Goal: Find specific page/section: Find specific page/section

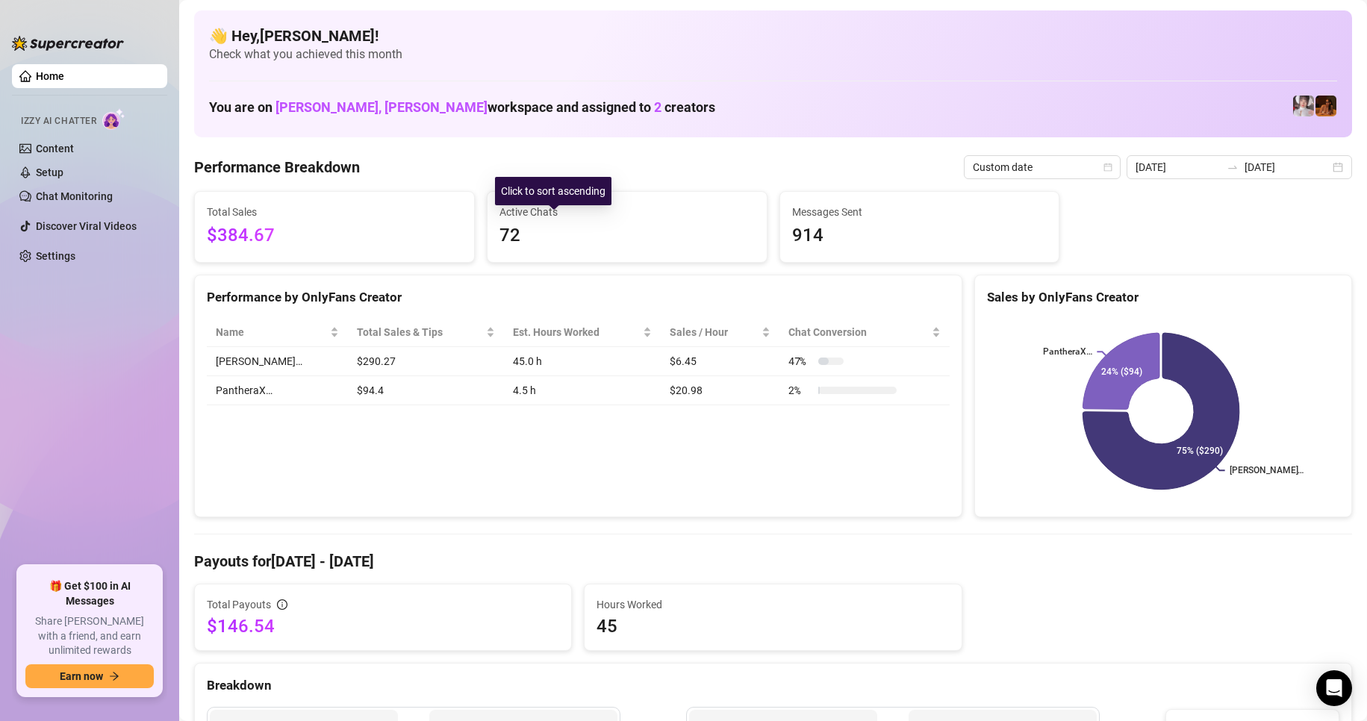
scroll to position [110, 0]
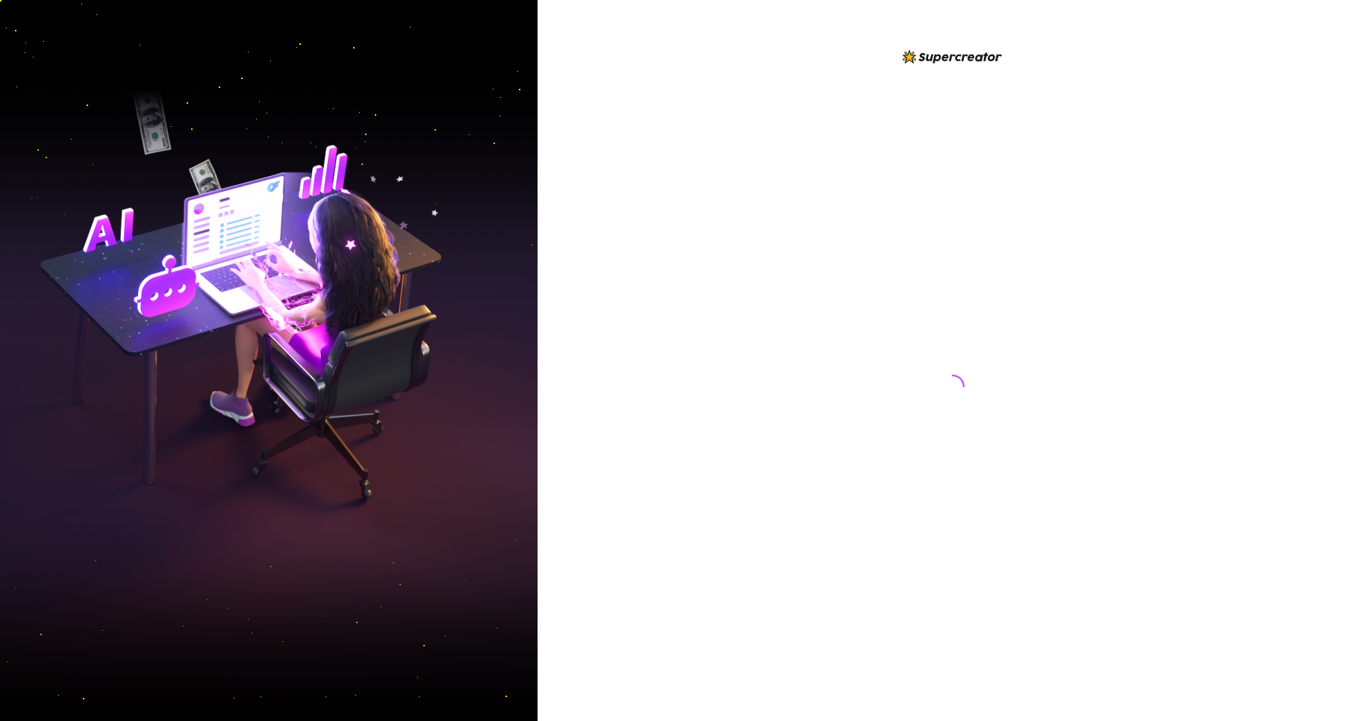
click at [208, 40] on img at bounding box center [268, 361] width 537 height 674
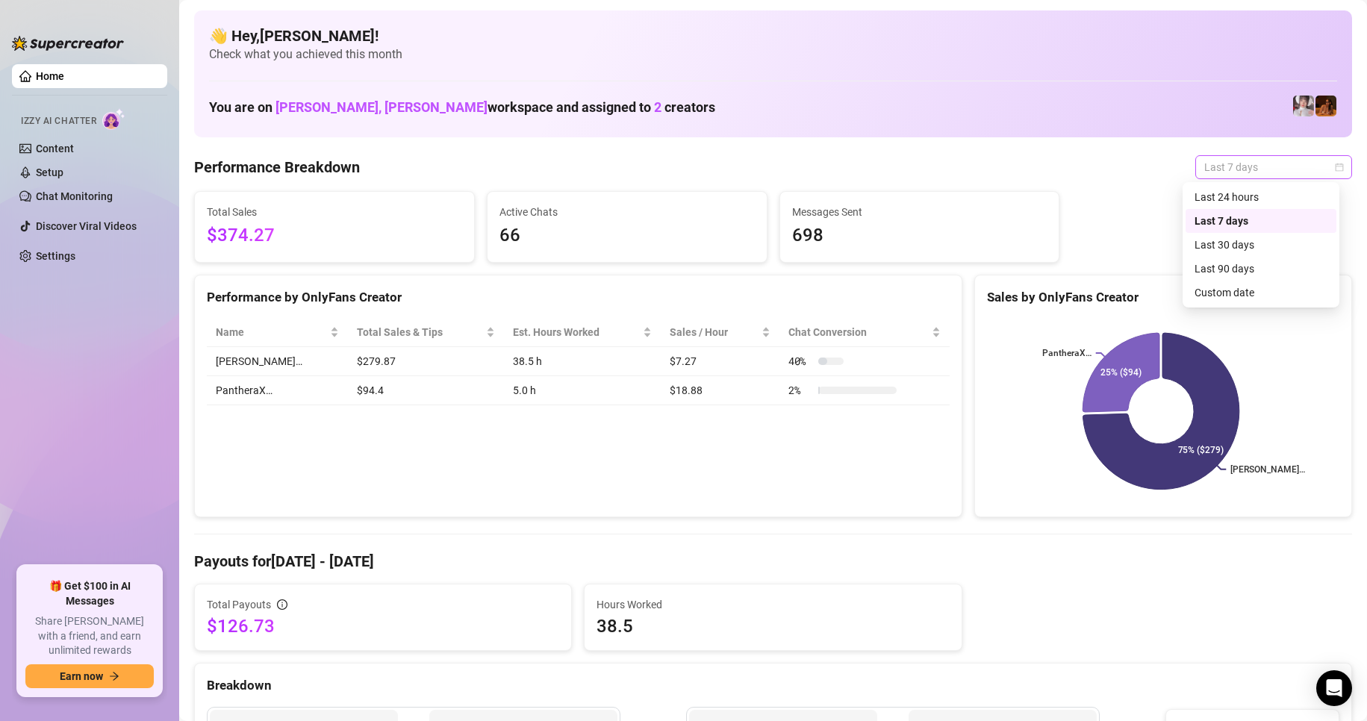
click at [1318, 172] on span "Last 7 days" at bounding box center [1273, 167] width 139 height 22
click at [1245, 290] on div "Custom date" at bounding box center [1260, 292] width 133 height 16
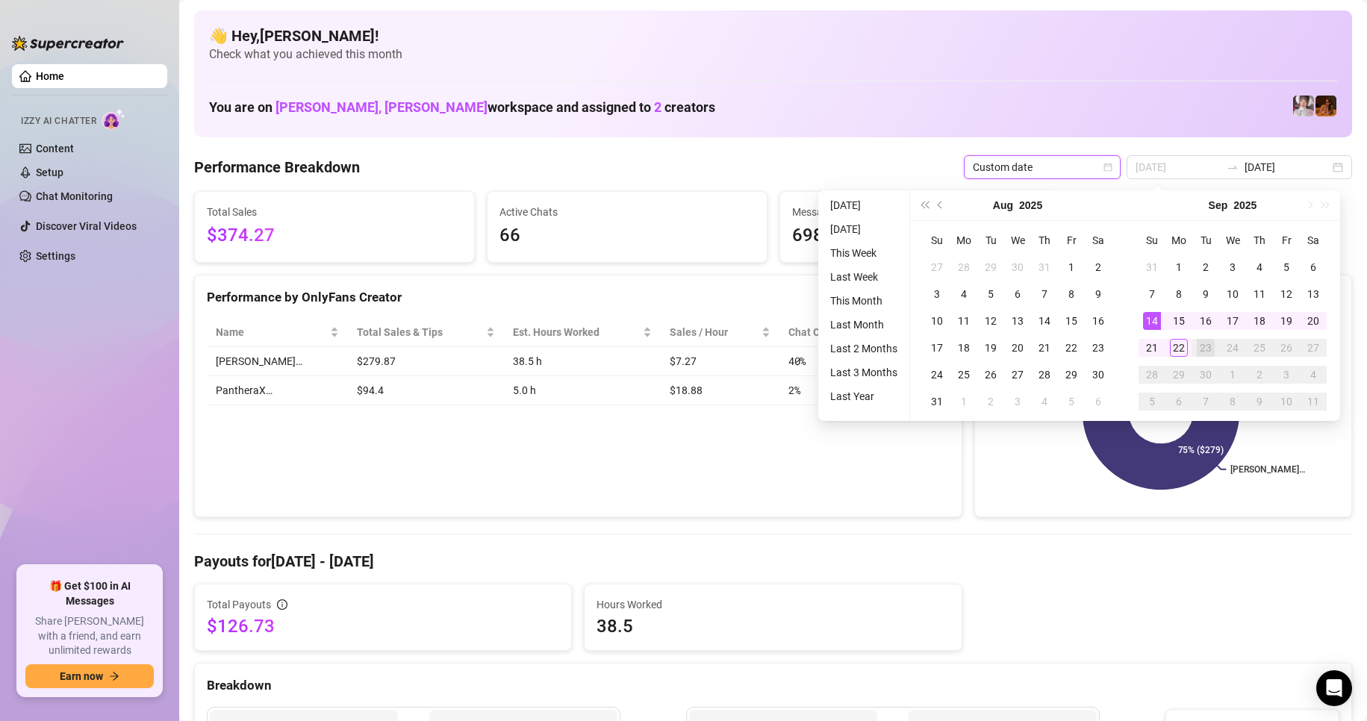
type input "[DATE]"
drag, startPoint x: 1144, startPoint y: 317, endPoint x: 1167, endPoint y: 322, distance: 22.8
click at [1144, 317] on div "14" at bounding box center [1152, 321] width 18 height 18
type input "[DATE]"
click at [1177, 344] on div "22" at bounding box center [1179, 348] width 18 height 18
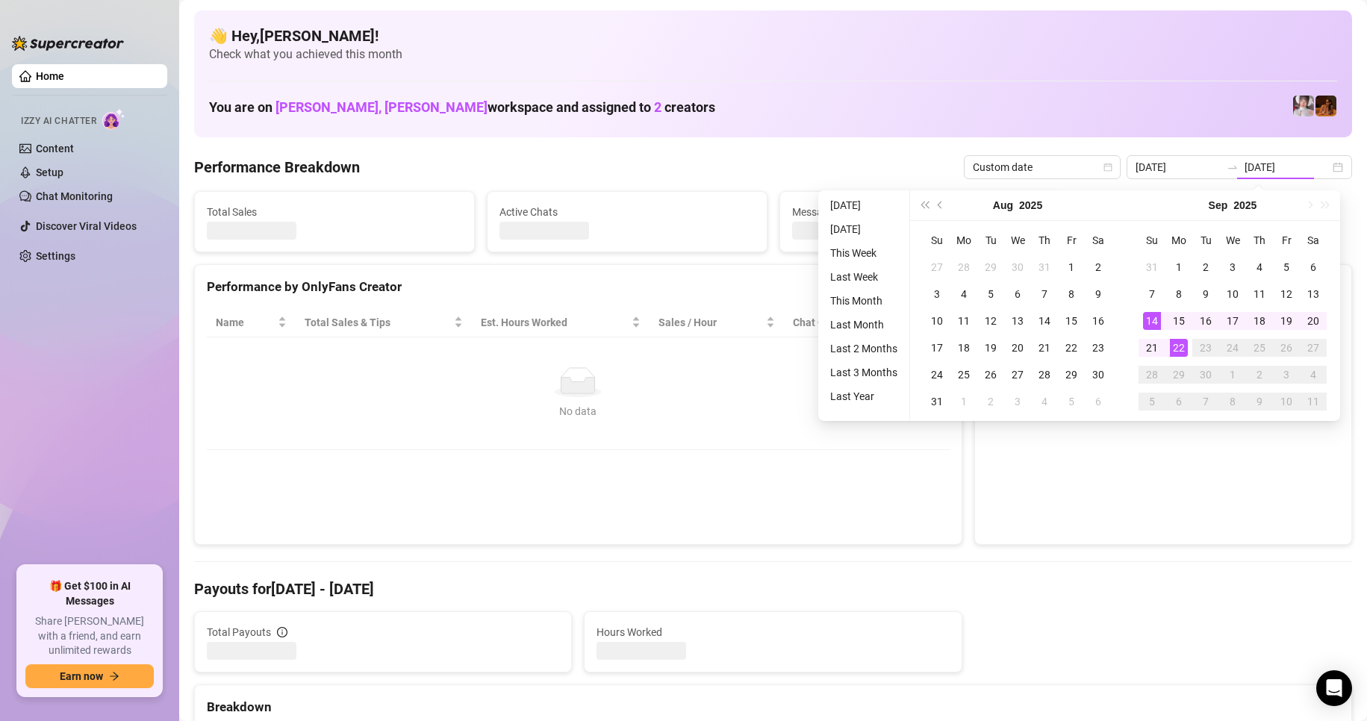
type input "[DATE]"
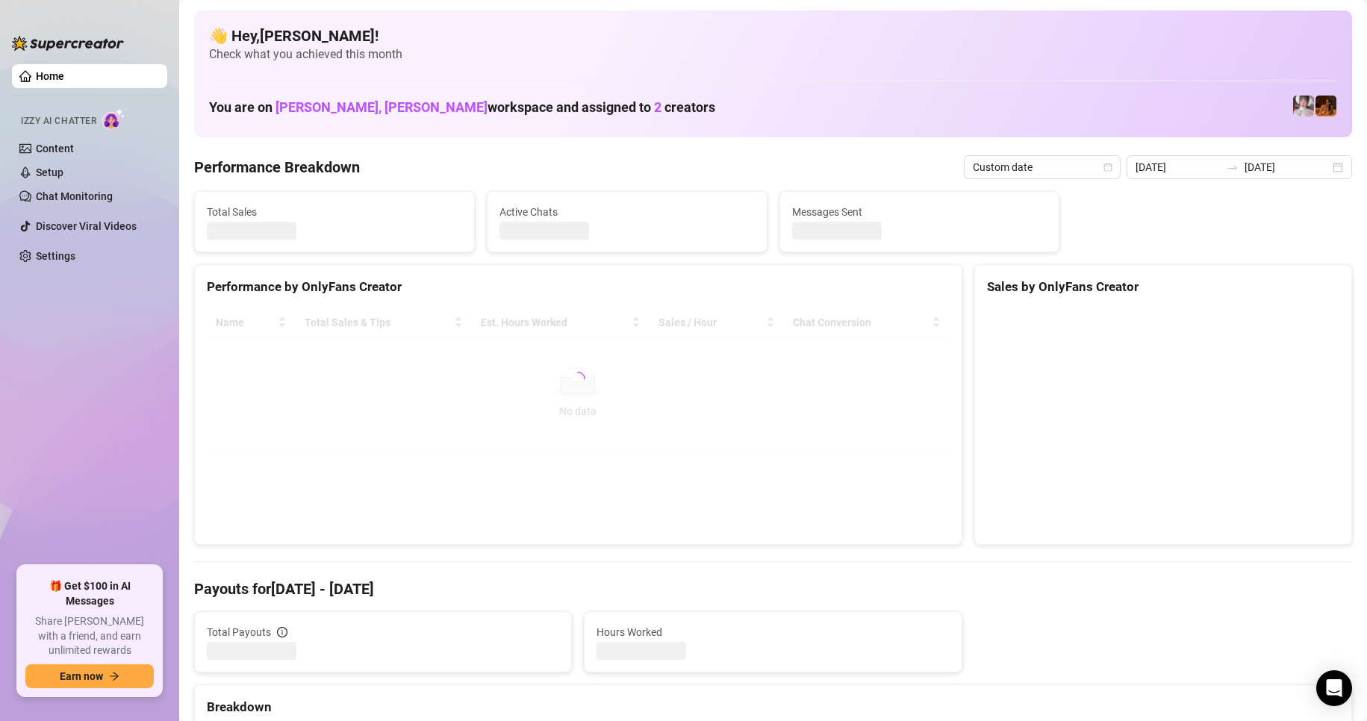
click at [833, 125] on div "👋 Hey, [PERSON_NAME] ! Check what you achieved this month You are on [PERSON_NA…" at bounding box center [773, 73] width 1158 height 127
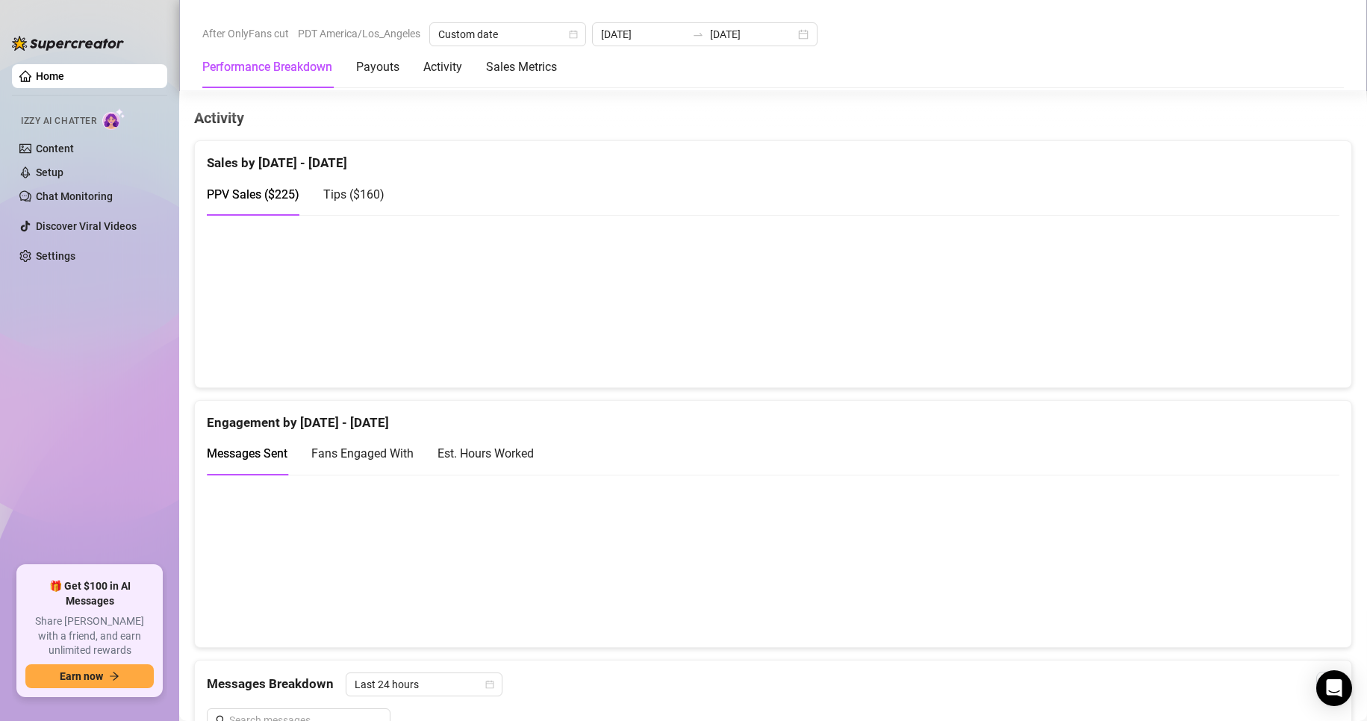
scroll to position [718, 0]
click at [492, 453] on div "Est. Hours Worked" at bounding box center [485, 452] width 96 height 19
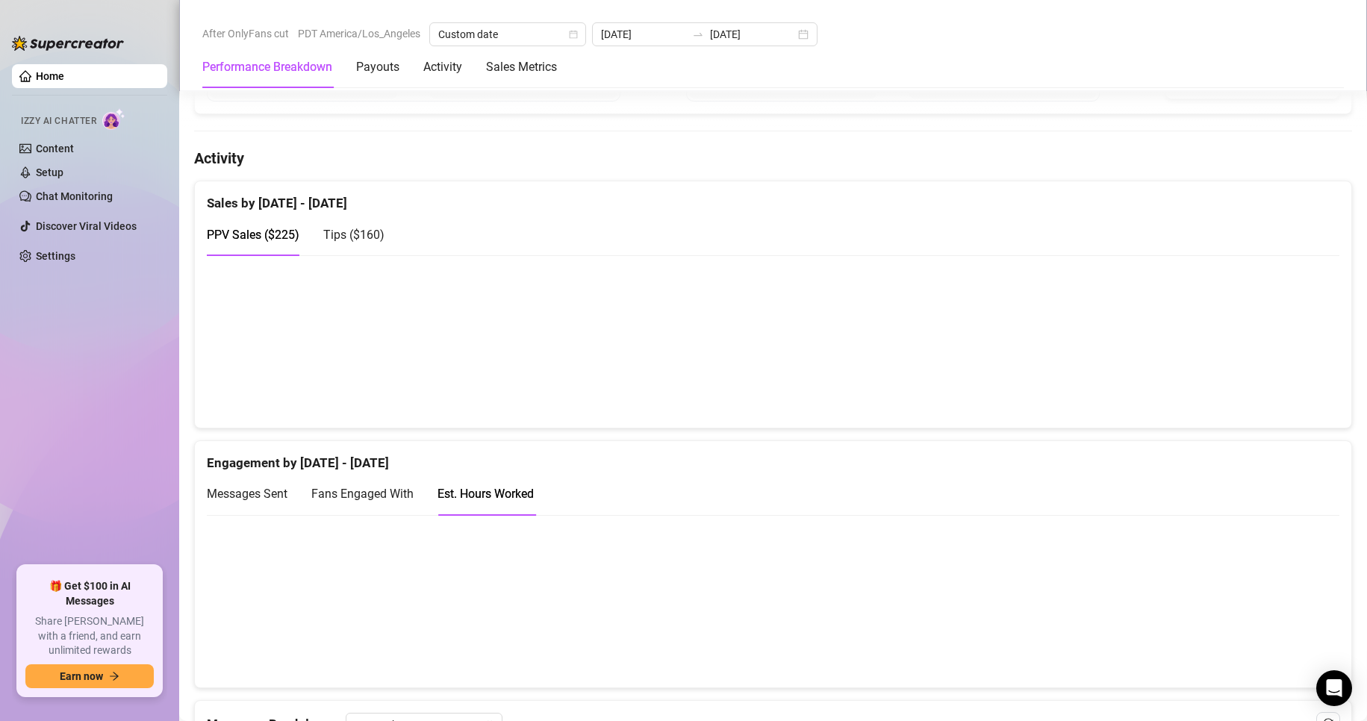
scroll to position [676, 0]
click at [74, 146] on link "Content" at bounding box center [55, 149] width 38 height 12
